Goal: Navigation & Orientation: Find specific page/section

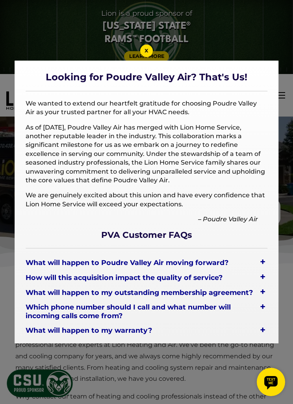
click at [245, 191] on p "We are genuinely excited about this union and have every confidence that Lion H…" at bounding box center [147, 200] width 242 height 18
click at [234, 191] on p "We are genuinely excited about this union and have every confidence that Lion H…" at bounding box center [147, 200] width 242 height 18
click at [231, 191] on p "We are genuinely excited about this union and have every confidence that Lion H…" at bounding box center [147, 200] width 242 height 18
click at [265, 324] on div "+" at bounding box center [262, 329] width 9 height 11
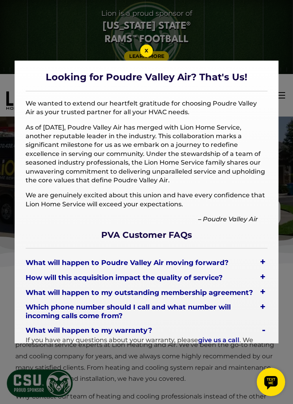
click at [261, 301] on div "+" at bounding box center [262, 306] width 9 height 11
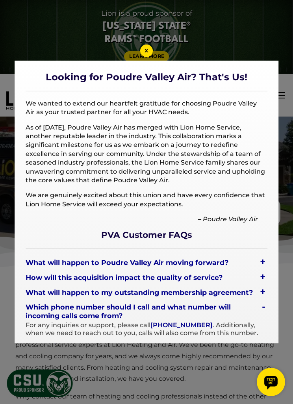
click at [263, 286] on div "+" at bounding box center [262, 291] width 9 height 11
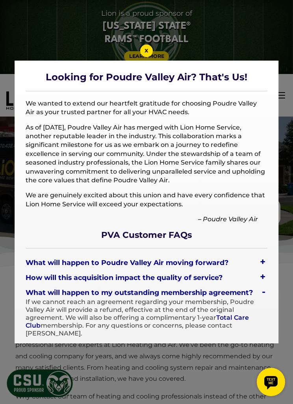
click at [263, 271] on div "+" at bounding box center [262, 276] width 9 height 11
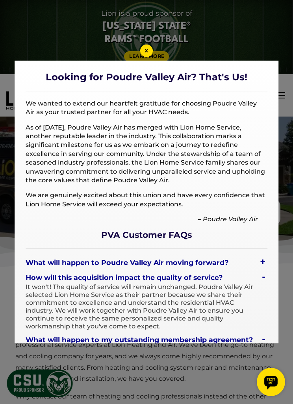
click at [260, 256] on div "+" at bounding box center [262, 261] width 9 height 11
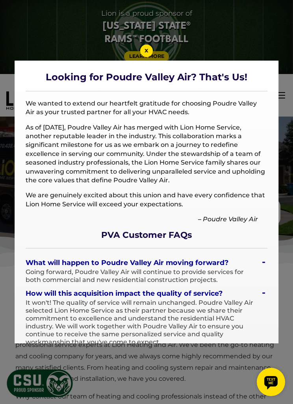
click at [146, 52] on span "x" at bounding box center [147, 49] width 4 height 7
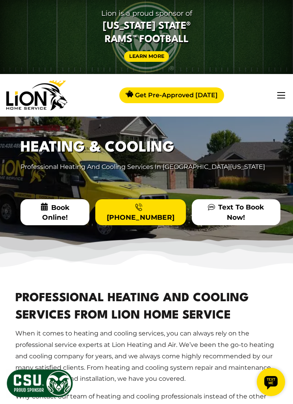
click at [284, 93] on button "button" at bounding box center [281, 95] width 8 height 6
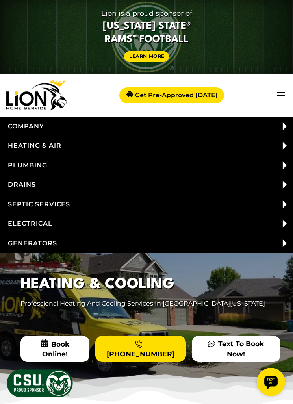
click at [279, 144] on span at bounding box center [285, 145] width 20 height 17
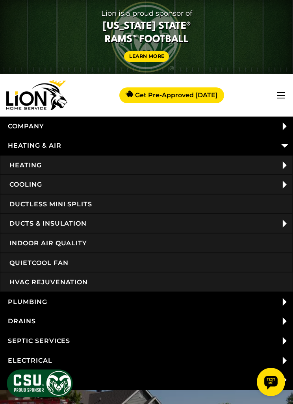
click at [281, 163] on span at bounding box center [285, 165] width 20 height 17
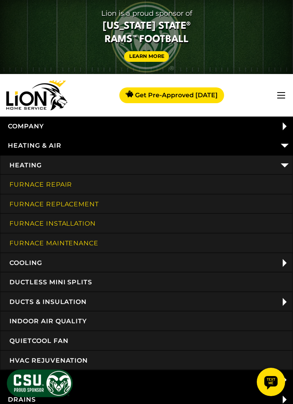
click at [93, 243] on link "Furnace Maintenance" at bounding box center [146, 244] width 293 height 20
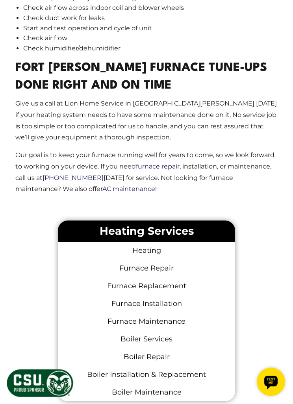
scroll to position [898, 0]
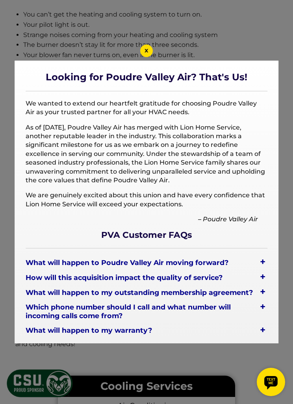
scroll to position [522, 0]
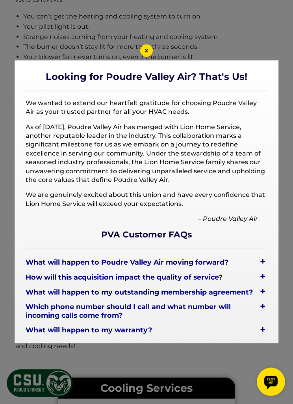
click at [145, 54] on span "x" at bounding box center [147, 49] width 4 height 7
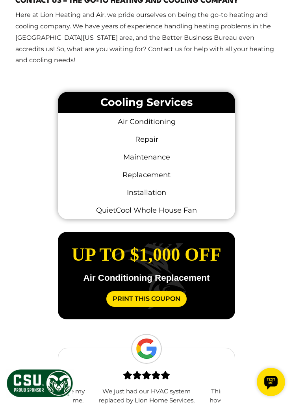
scroll to position [815, 0]
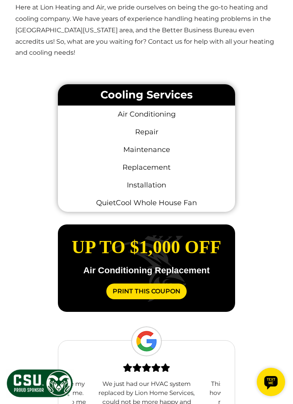
click at [163, 146] on link "Maintenance" at bounding box center [146, 150] width 177 height 18
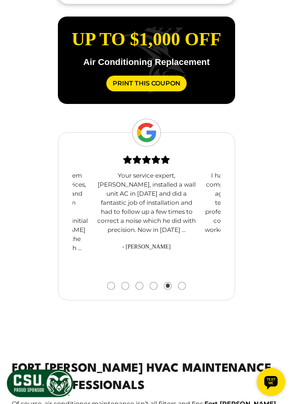
scroll to position [1094, 0]
